Goal: Task Accomplishment & Management: Complete application form

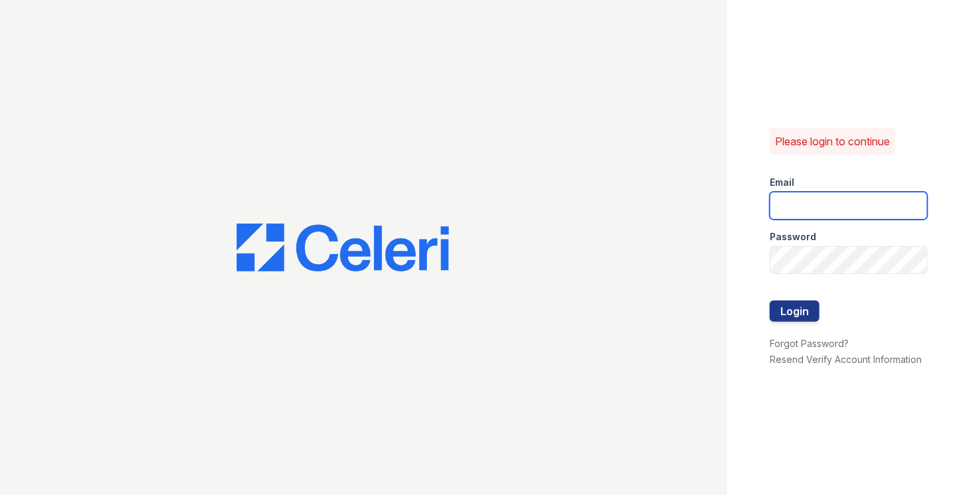
click at [838, 200] on input "email" at bounding box center [849, 206] width 158 height 28
type input "[PERSON_NAME][EMAIL_ADDRESS][PERSON_NAME][DOMAIN_NAME]"
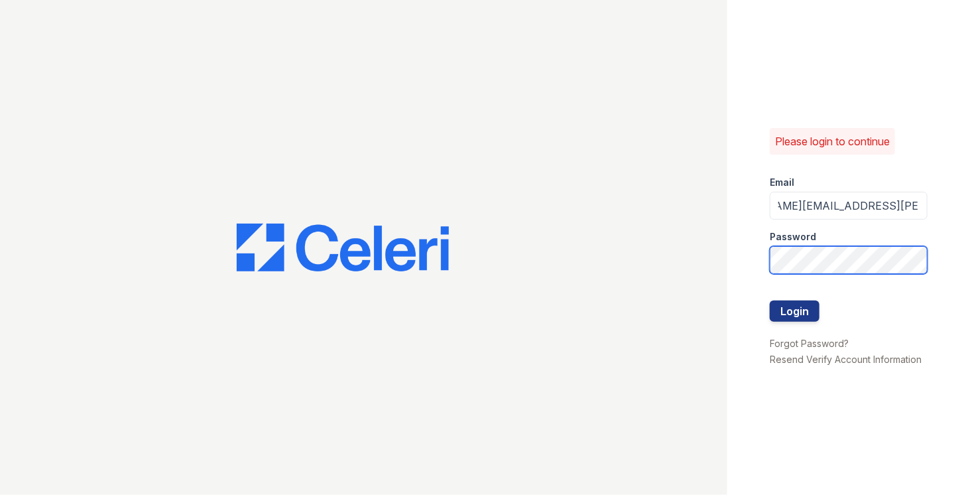
scroll to position [0, 0]
click at [770, 300] on button "Login" at bounding box center [795, 310] width 50 height 21
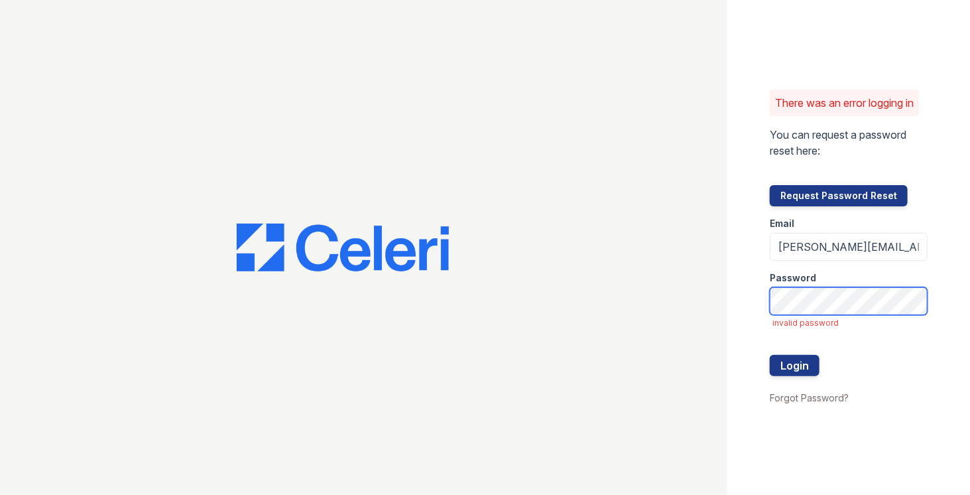
click at [770, 355] on button "Login" at bounding box center [795, 365] width 50 height 21
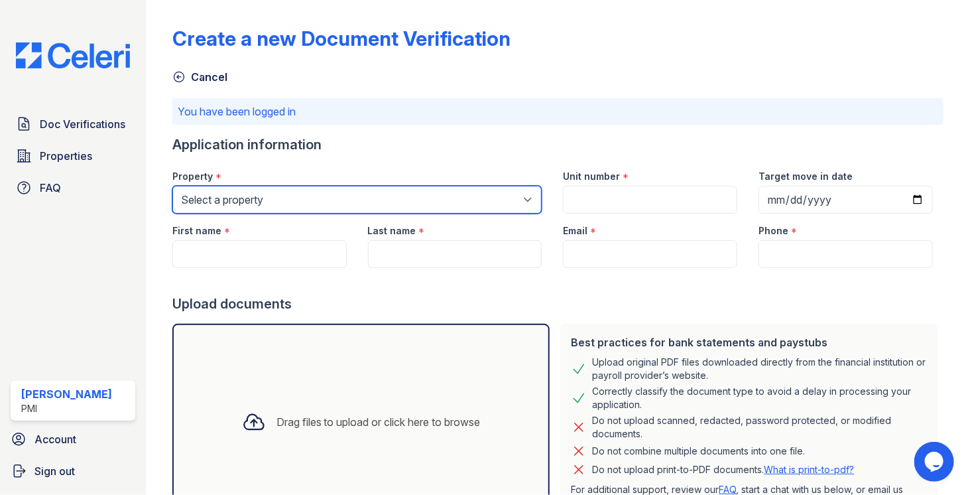
click at [349, 194] on select "Select a property AltaVista Commons Captains Table Apartments Cornerstone Senio…" at bounding box center [357, 200] width 370 height 28
select select "2099"
click at [172, 186] on select "Select a property AltaVista Commons Captains Table Apartments Cornerstone Senio…" at bounding box center [357, 200] width 370 height 28
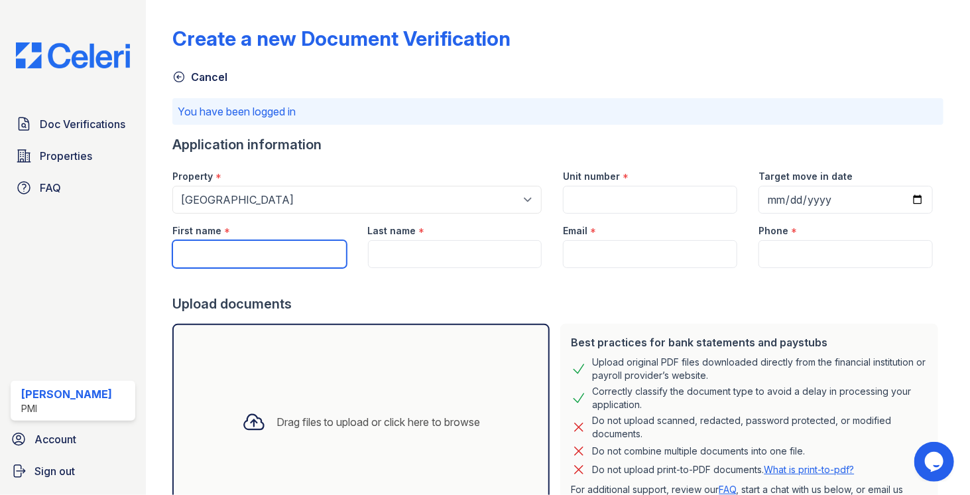
click at [230, 255] on input "First name" at bounding box center [259, 254] width 174 height 28
paste input "Navneet Maan"
type input "Navneet Maan"
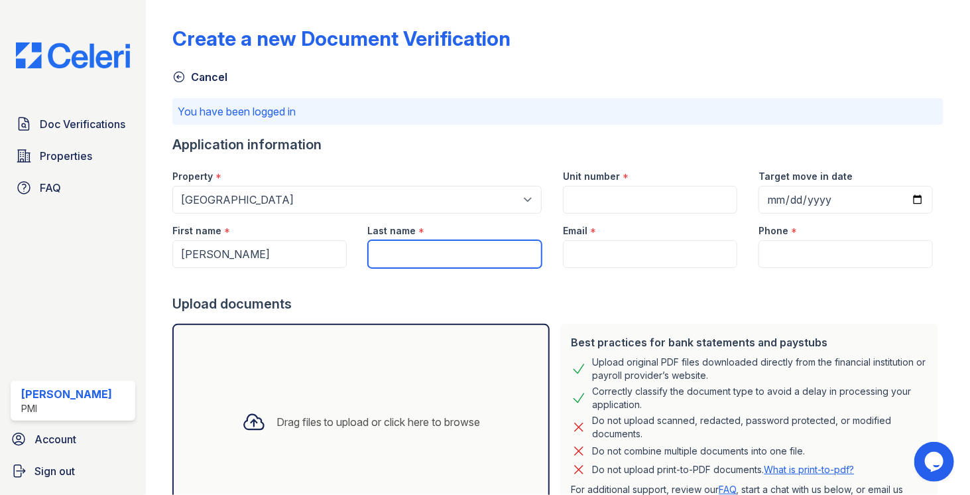
click at [397, 255] on input "Last name" at bounding box center [455, 254] width 174 height 28
paste input "Navneet Maan"
type input "Navneet Maan"
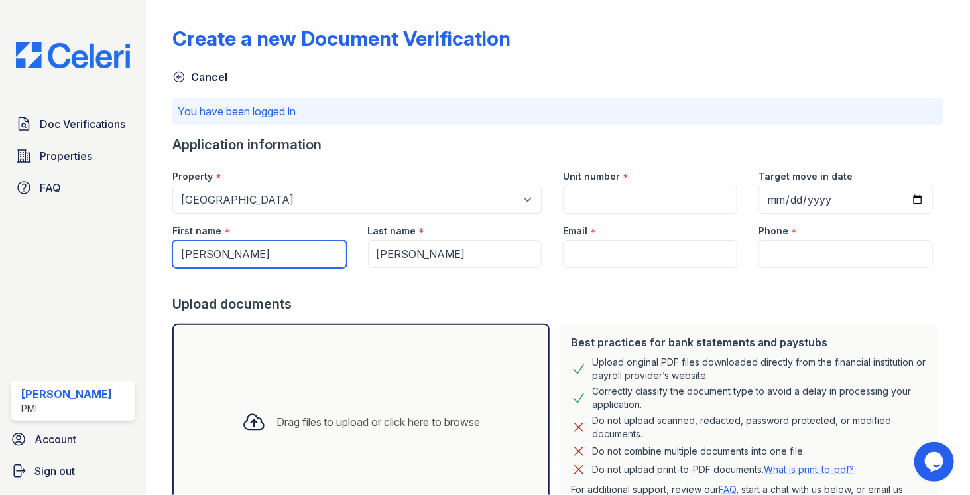
click at [281, 249] on input "Navneet Maan" at bounding box center [259, 254] width 174 height 28
type input "Navneet"
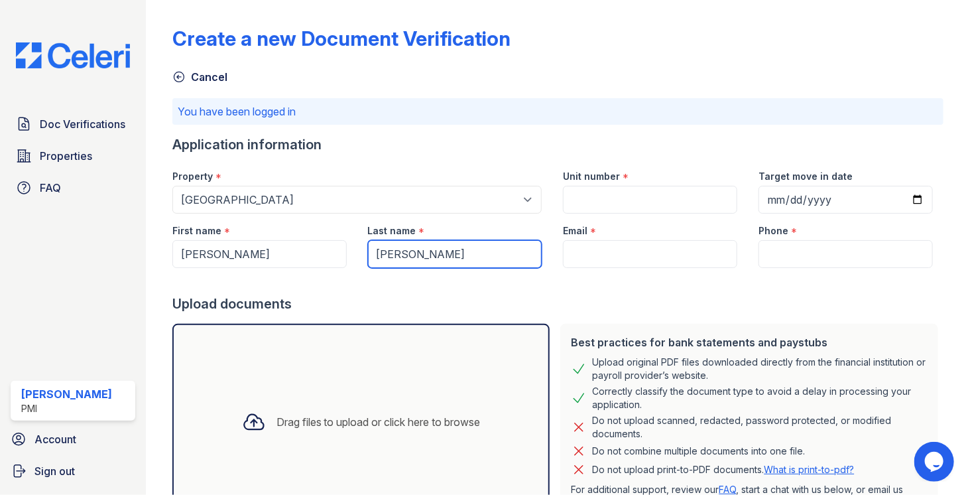
click at [420, 252] on input "Navneet Maan" at bounding box center [455, 254] width 174 height 28
type input "Maan"
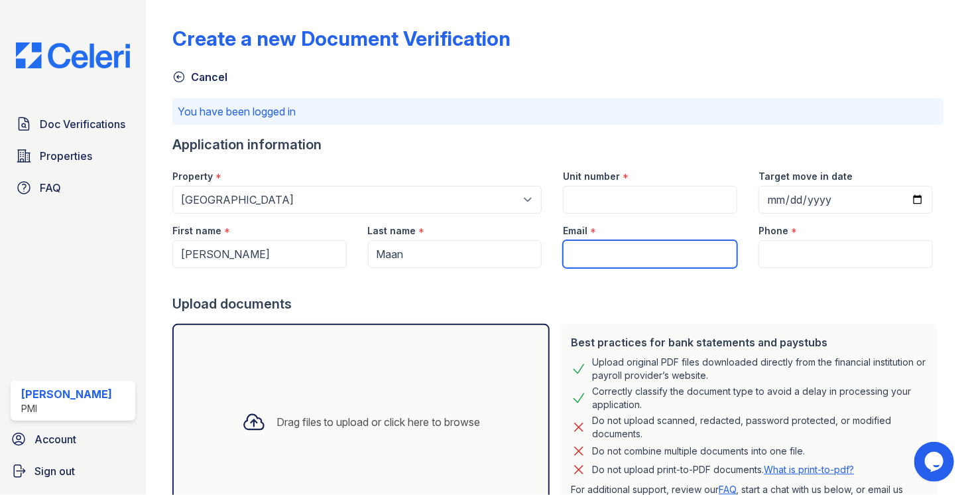
click at [599, 253] on input "Email" at bounding box center [650, 254] width 174 height 28
paste input "navneetmaan44@gmail.com"
type input "navneetmaan44@gmail.com"
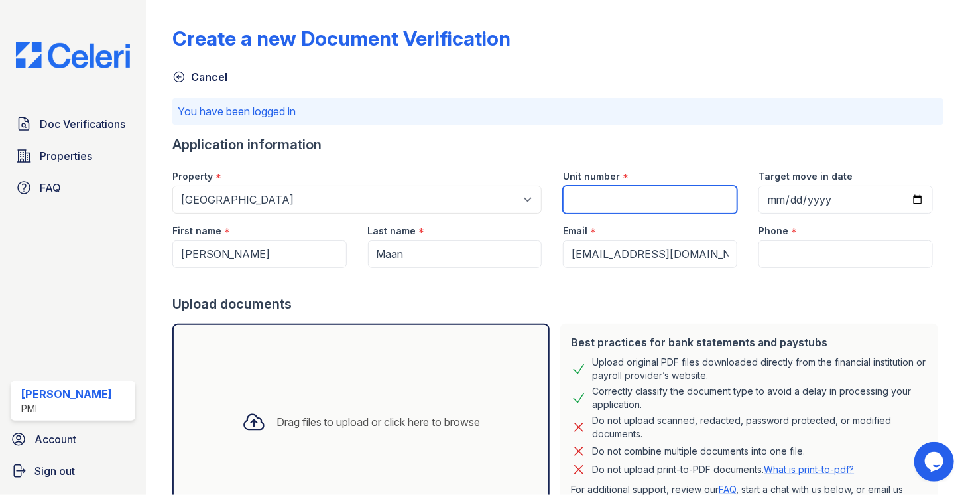
click at [604, 205] on input "Unit number" at bounding box center [650, 200] width 174 height 28
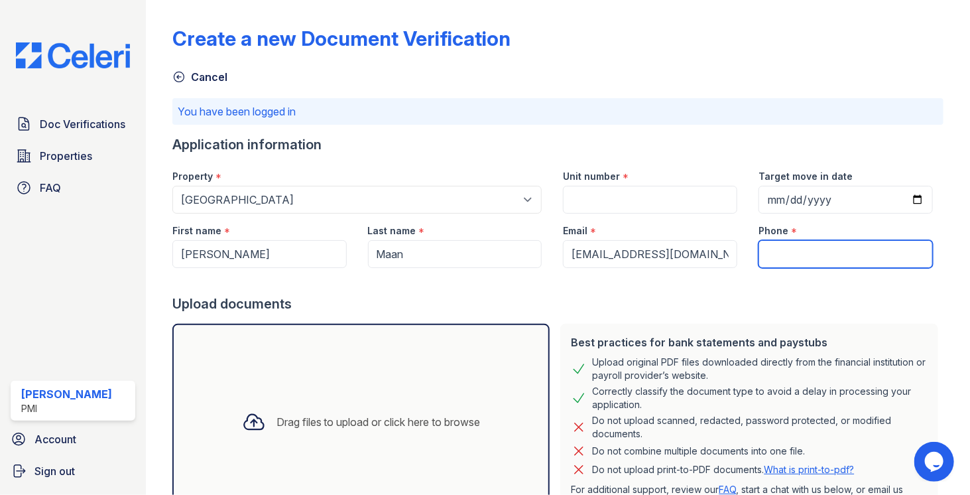
drag, startPoint x: 604, startPoint y: 205, endPoint x: 856, endPoint y: 261, distance: 257.5
click at [873, 263] on input "Phone" at bounding box center [846, 254] width 174 height 28
paste input "(559) 666-0805"
type input "(559) 666-0805"
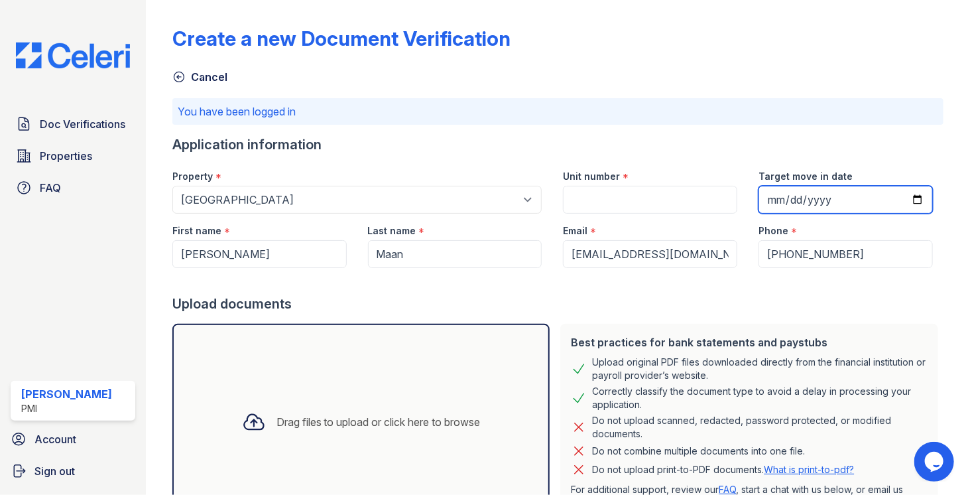
click at [909, 202] on input "Target move in date" at bounding box center [846, 200] width 174 height 28
click at [915, 204] on input "Target move in date" at bounding box center [846, 200] width 174 height 28
type input "2025-10-08"
click at [779, 295] on div "Upload documents" at bounding box center [557, 304] width 771 height 19
click at [583, 184] on div "Unit number *" at bounding box center [650, 172] width 174 height 27
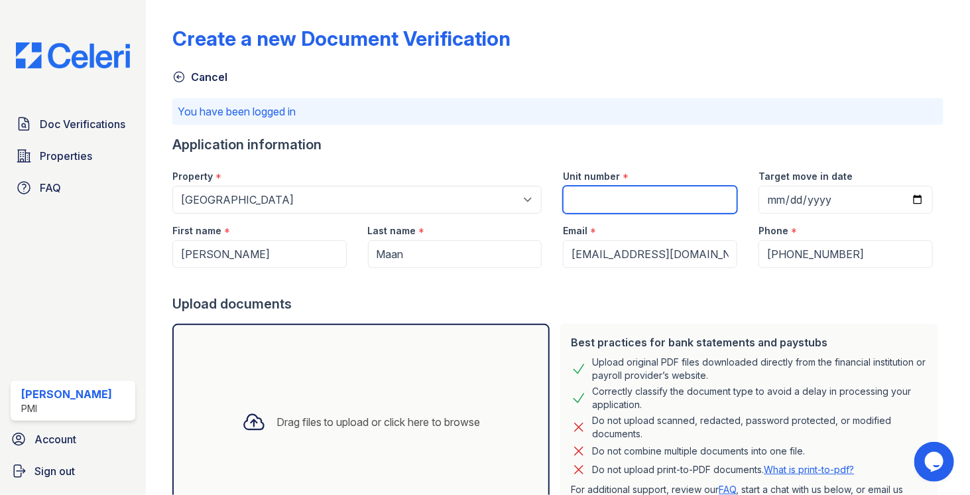
click at [574, 188] on input "Unit number" at bounding box center [650, 200] width 174 height 28
type input "10444-1"
click at [527, 153] on div "Application information" at bounding box center [557, 144] width 771 height 19
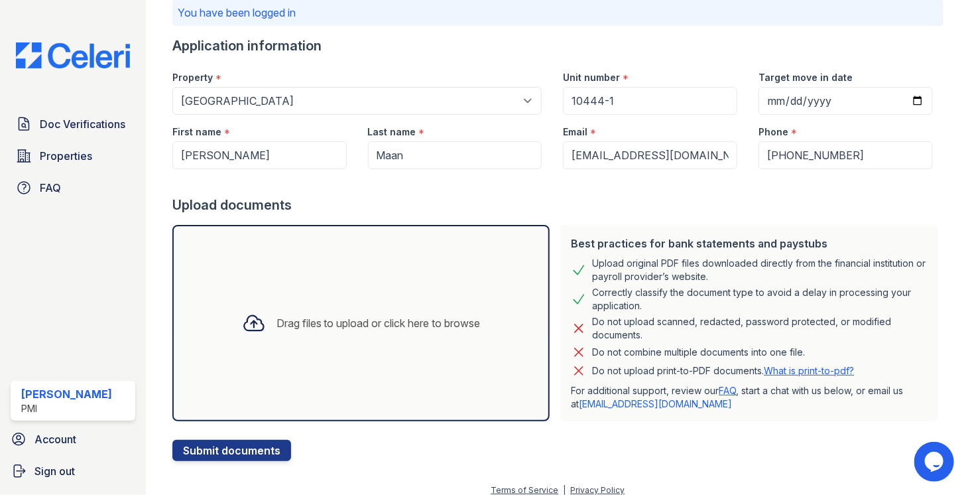
scroll to position [109, 0]
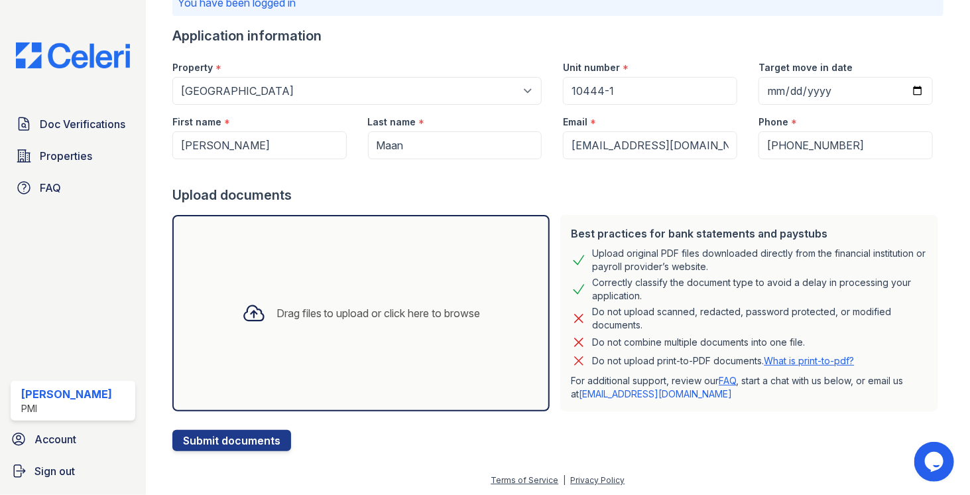
click at [263, 320] on div at bounding box center [254, 313] width 34 height 34
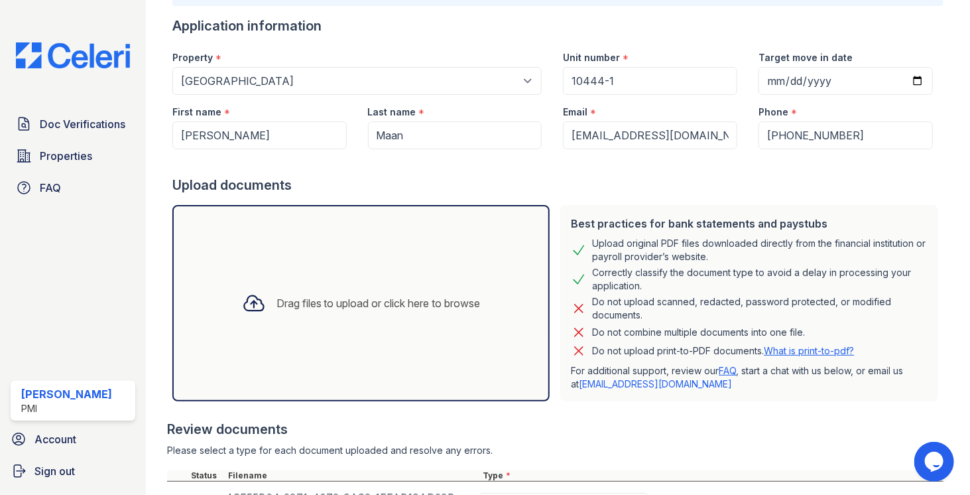
scroll to position [293, 0]
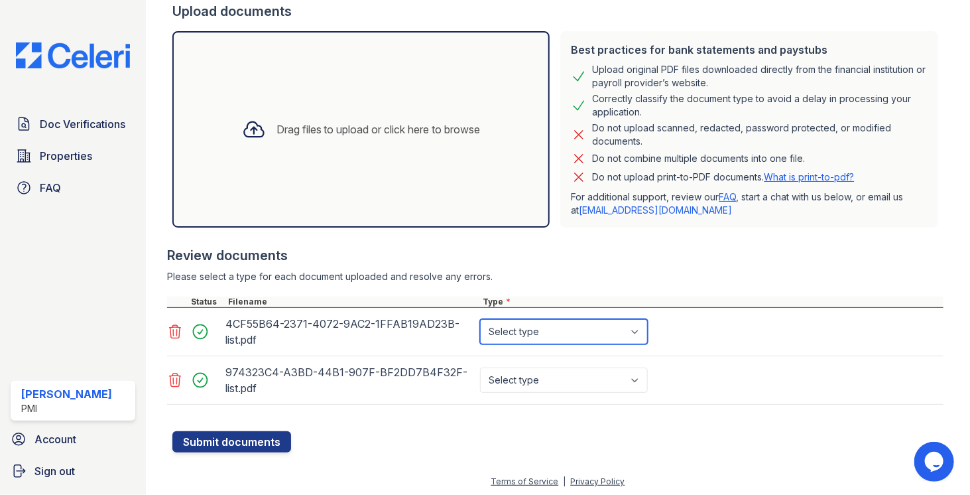
click at [528, 333] on select "Select type Paystub Bank Statement Offer Letter Tax Documents Benefit Award Let…" at bounding box center [564, 331] width 168 height 25
select select "bank_statement"
click at [480, 319] on select "Select type Paystub Bank Statement Offer Letter Tax Documents Benefit Award Let…" at bounding box center [564, 331] width 168 height 25
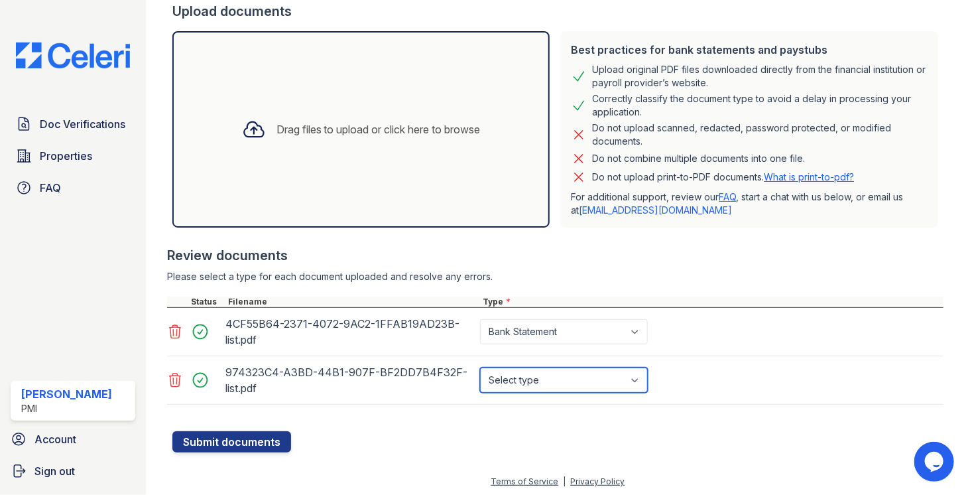
click at [537, 376] on select "Select type Paystub Bank Statement Offer Letter Tax Documents Benefit Award Let…" at bounding box center [564, 379] width 168 height 25
select select "bank_statement"
click at [480, 367] on select "Select type Paystub Bank Statement Offer Letter Tax Documents Benefit Award Let…" at bounding box center [564, 379] width 168 height 25
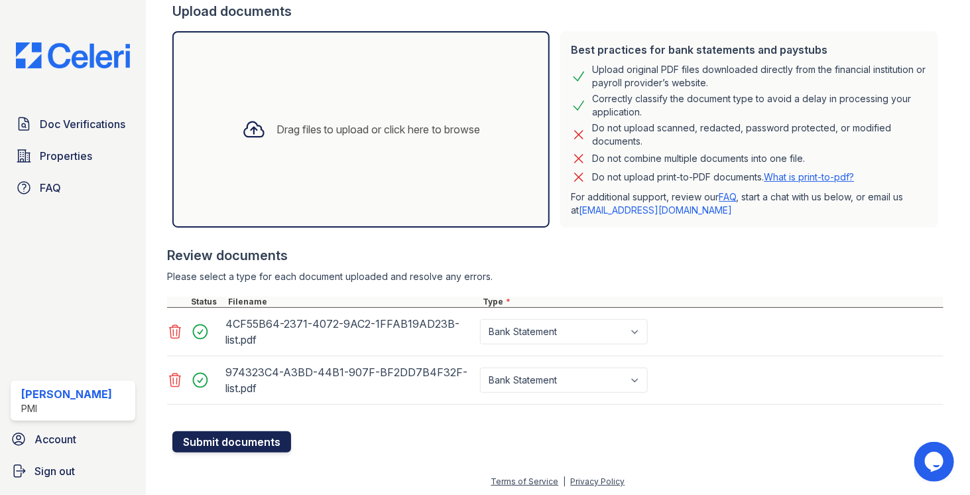
click at [233, 440] on button "Submit documents" at bounding box center [231, 441] width 119 height 21
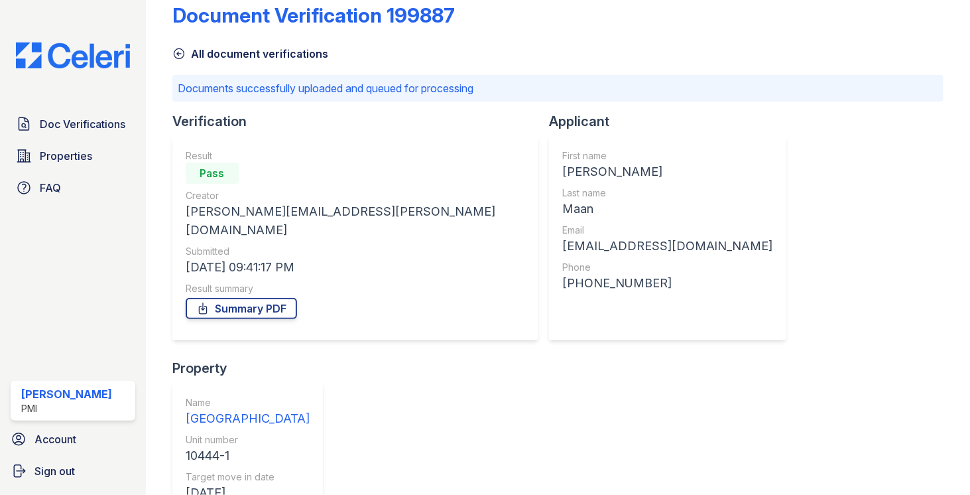
scroll to position [68, 0]
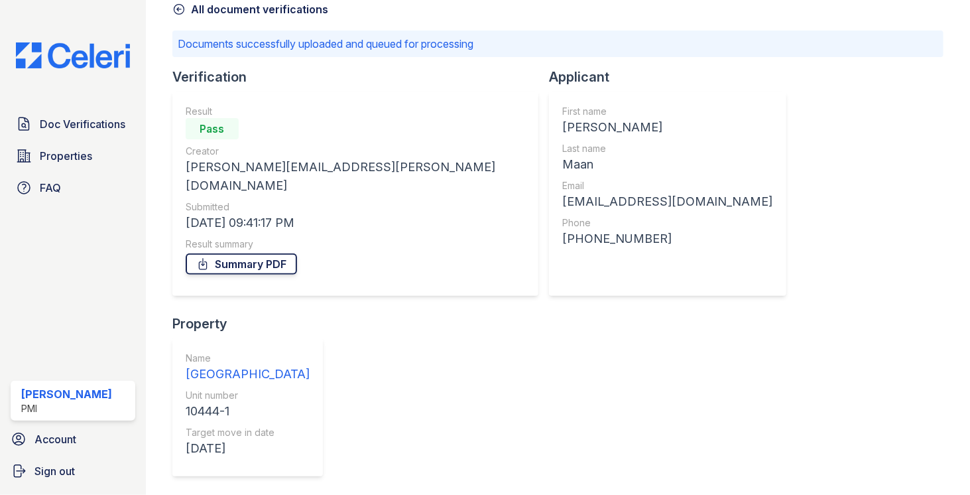
click at [248, 253] on link "Summary PDF" at bounding box center [241, 263] width 111 height 21
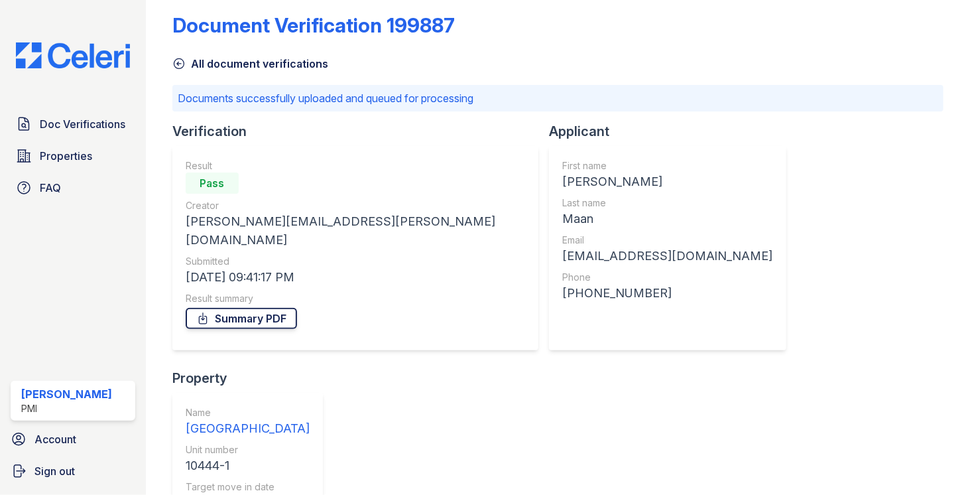
scroll to position [0, 0]
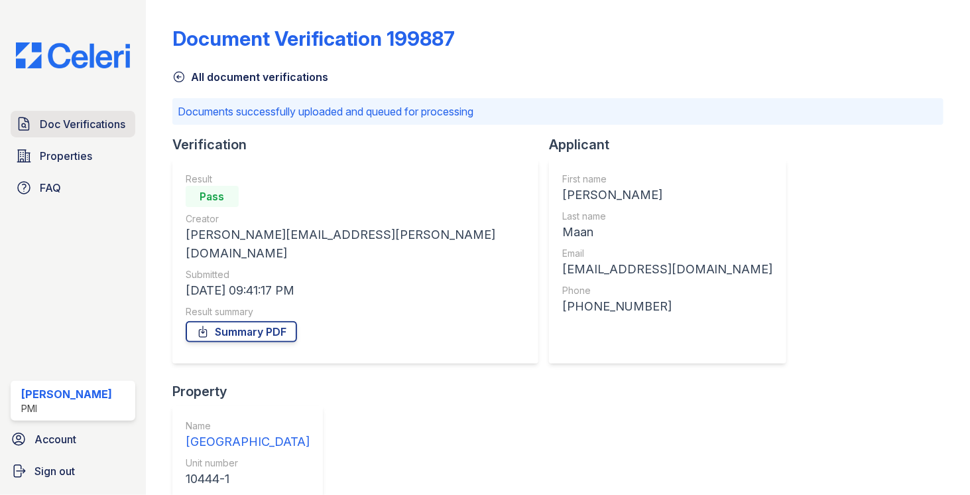
click at [96, 132] on link "Doc Verifications" at bounding box center [73, 124] width 125 height 27
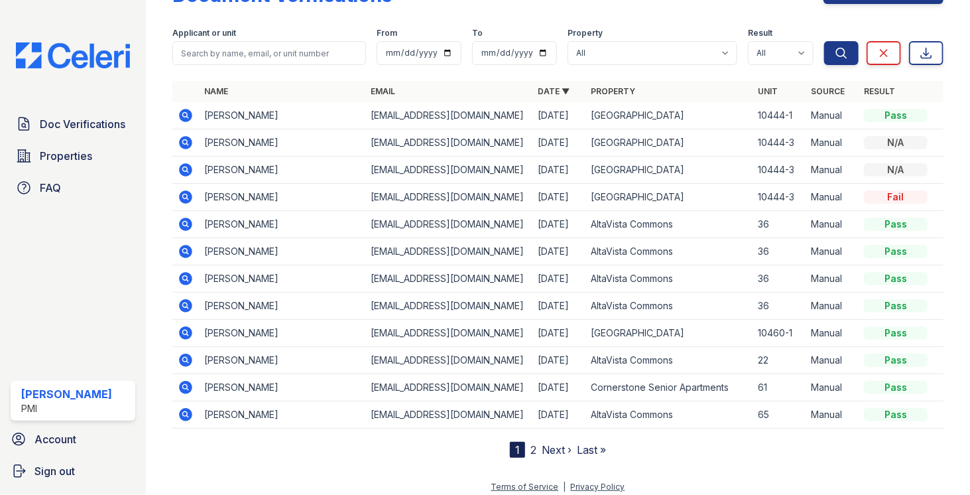
scroll to position [48, 0]
